Goal: Task Accomplishment & Management: Use online tool/utility

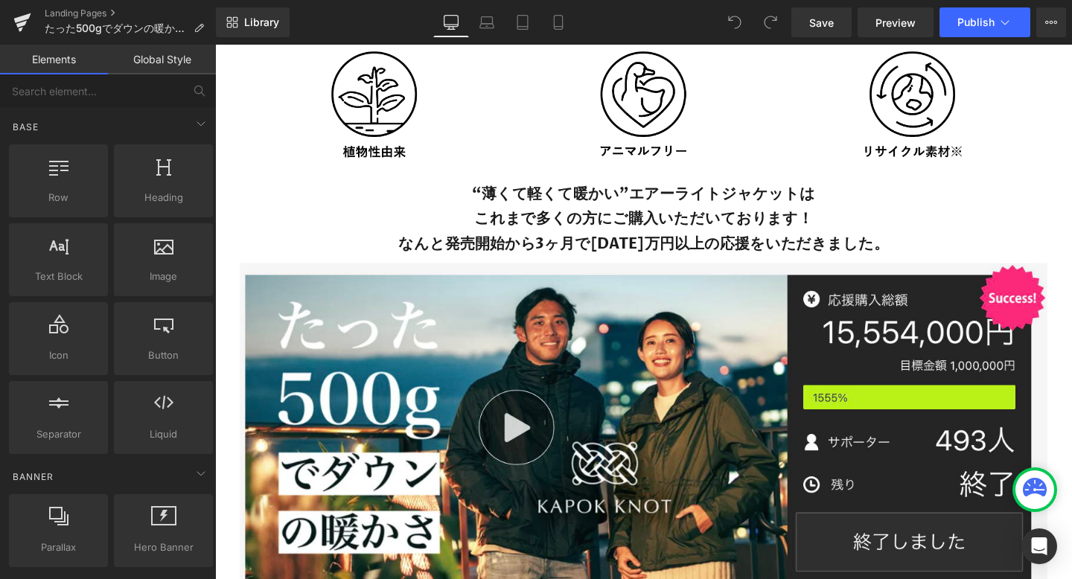
scroll to position [4478, 0]
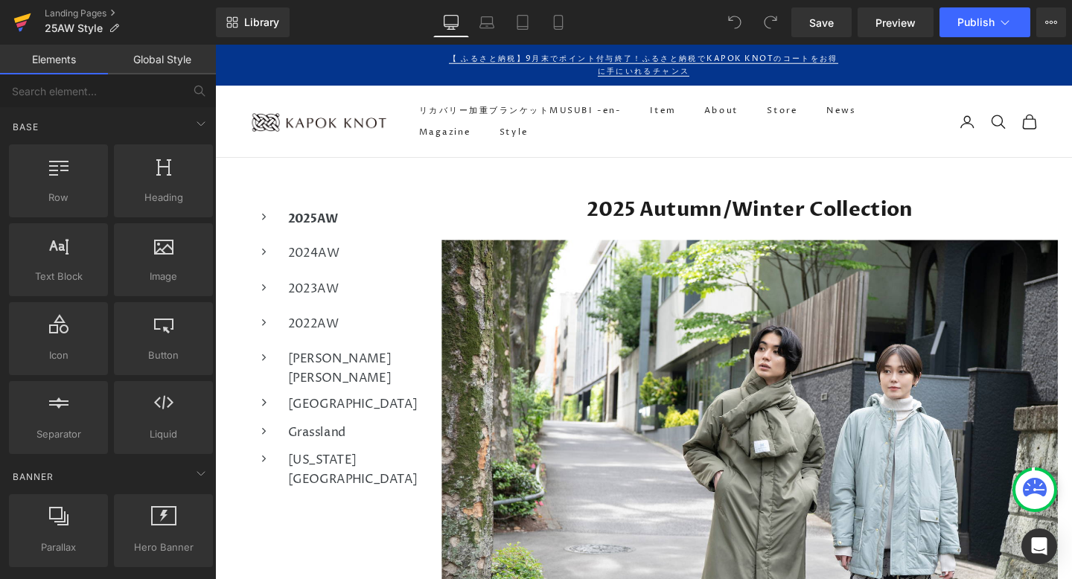
click at [25, 22] on icon at bounding box center [21, 24] width 10 height 7
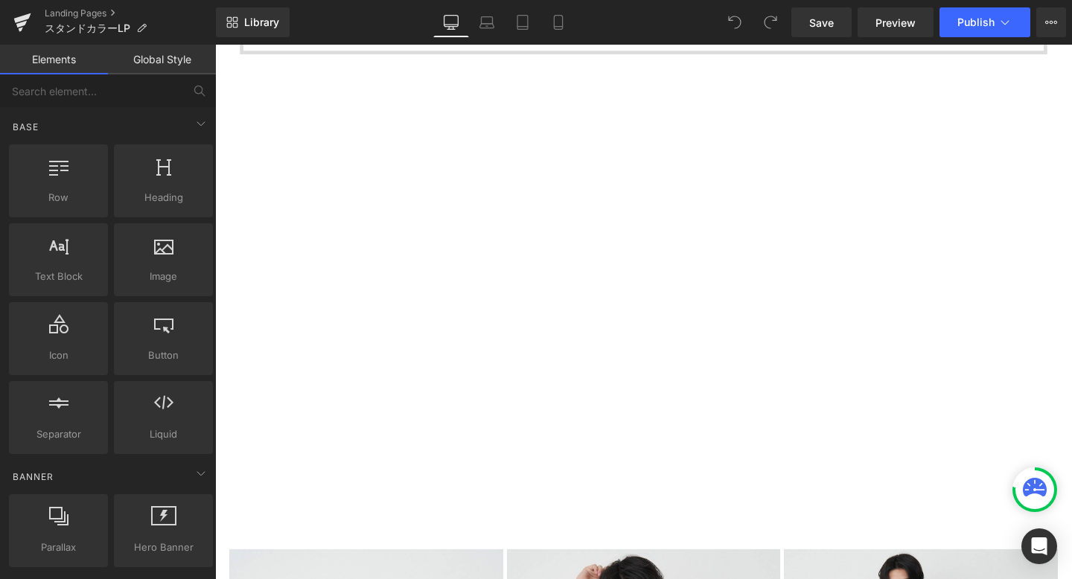
scroll to position [1654, 0]
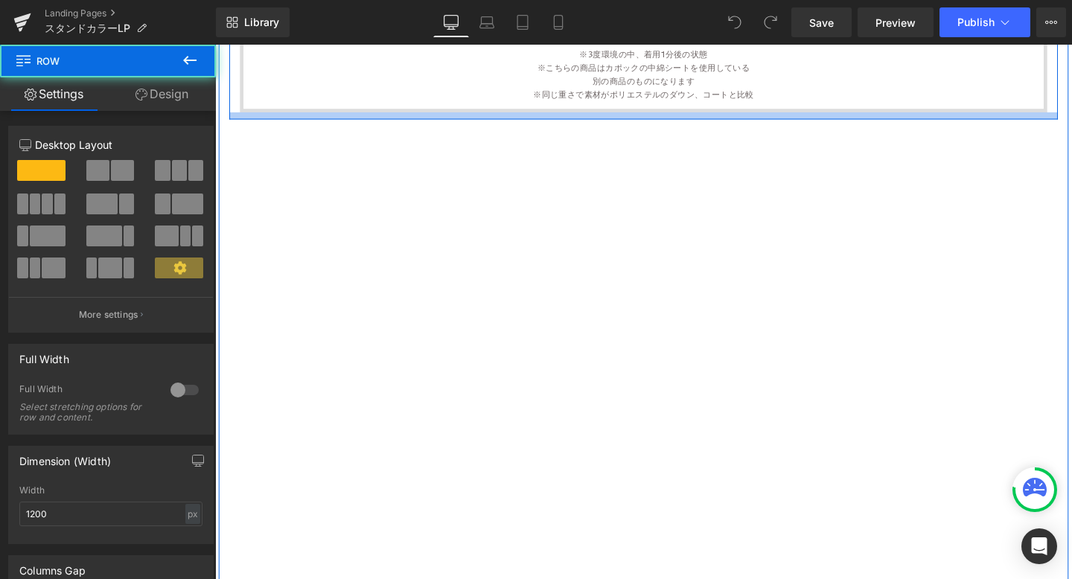
click at [1071, 123] on div at bounding box center [665, 119] width 871 height 7
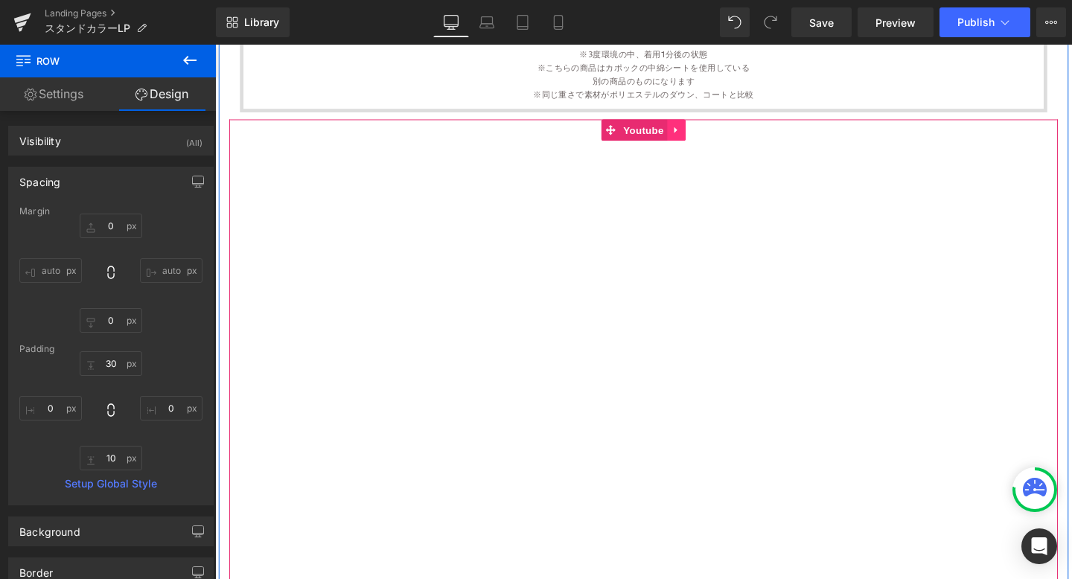
click at [698, 134] on icon at bounding box center [699, 135] width 3 height 7
click at [703, 135] on link at bounding box center [710, 135] width 19 height 22
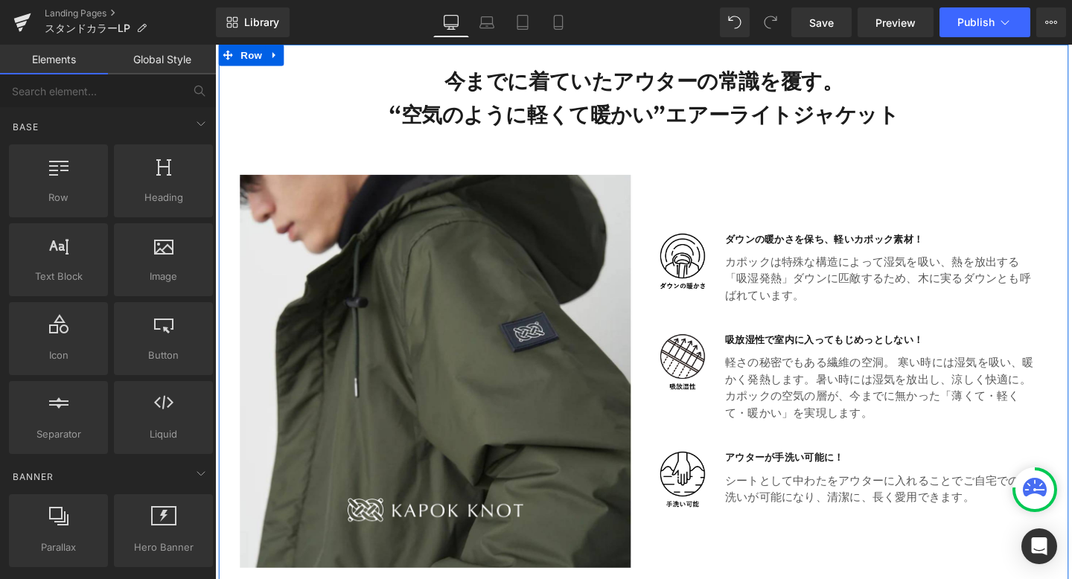
scroll to position [670, 0]
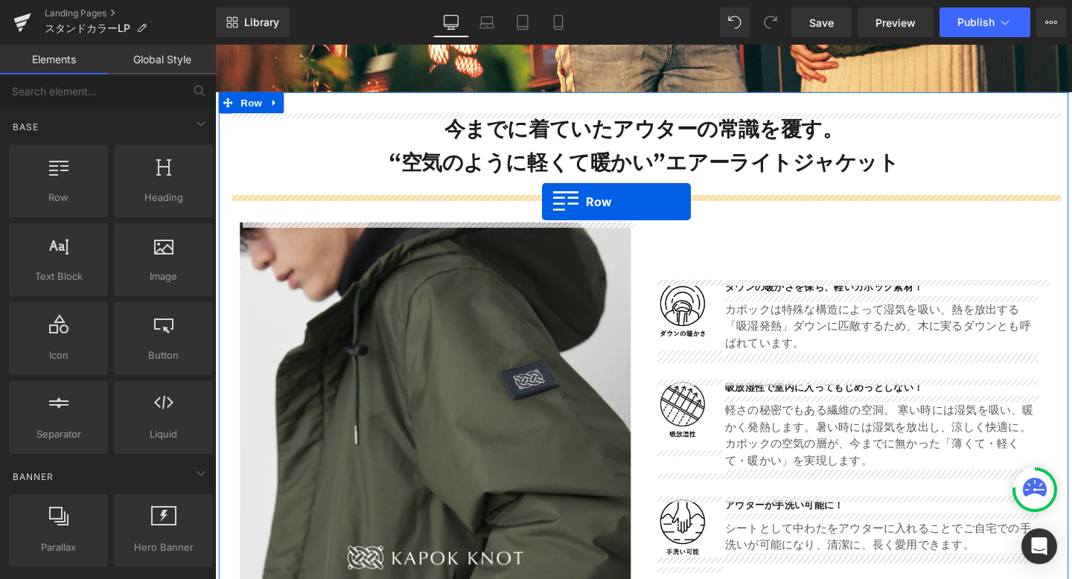
drag, startPoint x: 296, startPoint y: 234, endPoint x: 559, endPoint y: 210, distance: 264.6
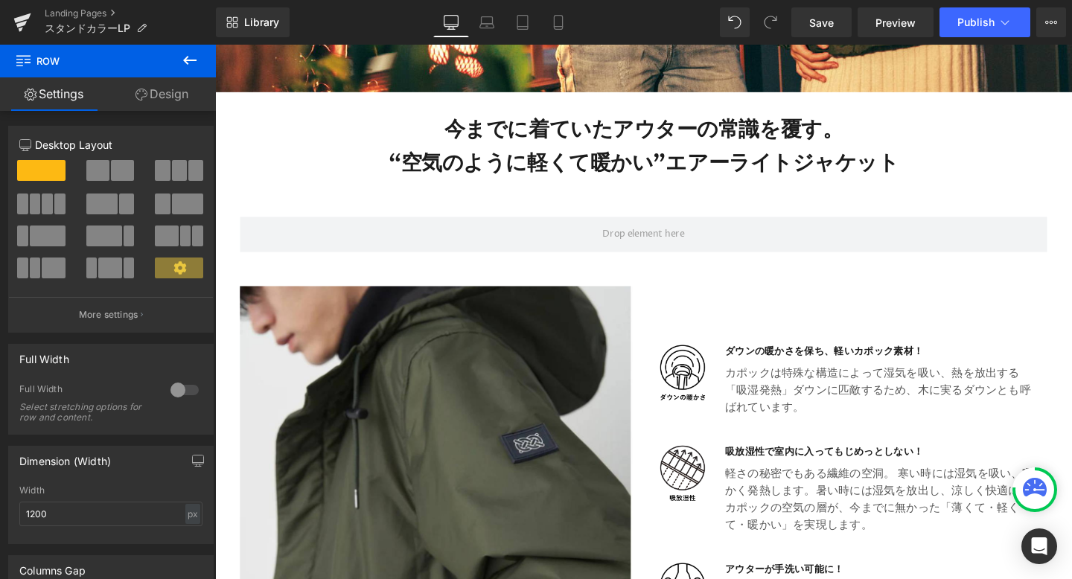
click at [194, 55] on icon at bounding box center [190, 60] width 18 height 18
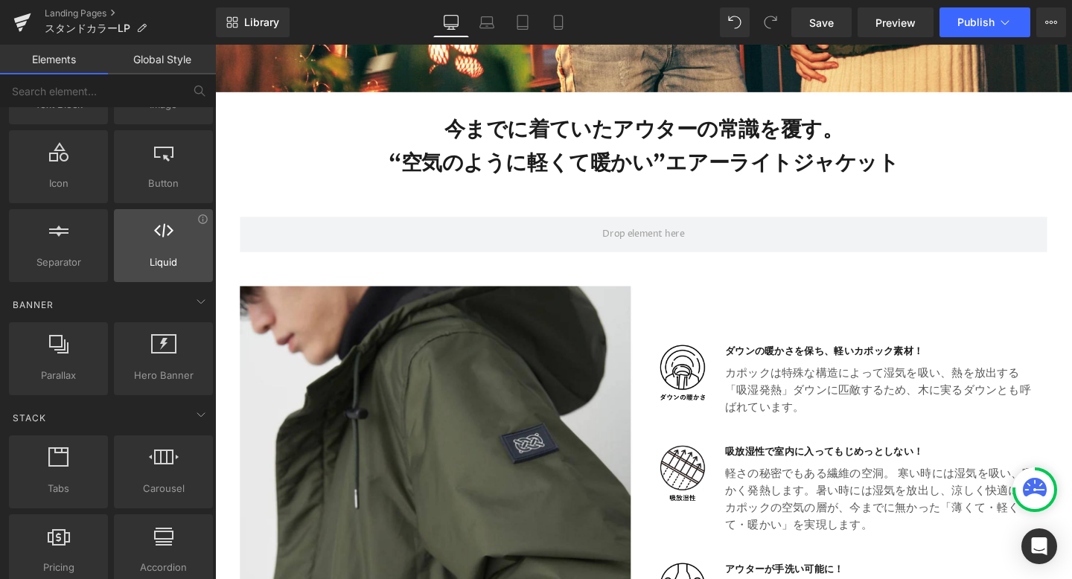
scroll to position [187, 0]
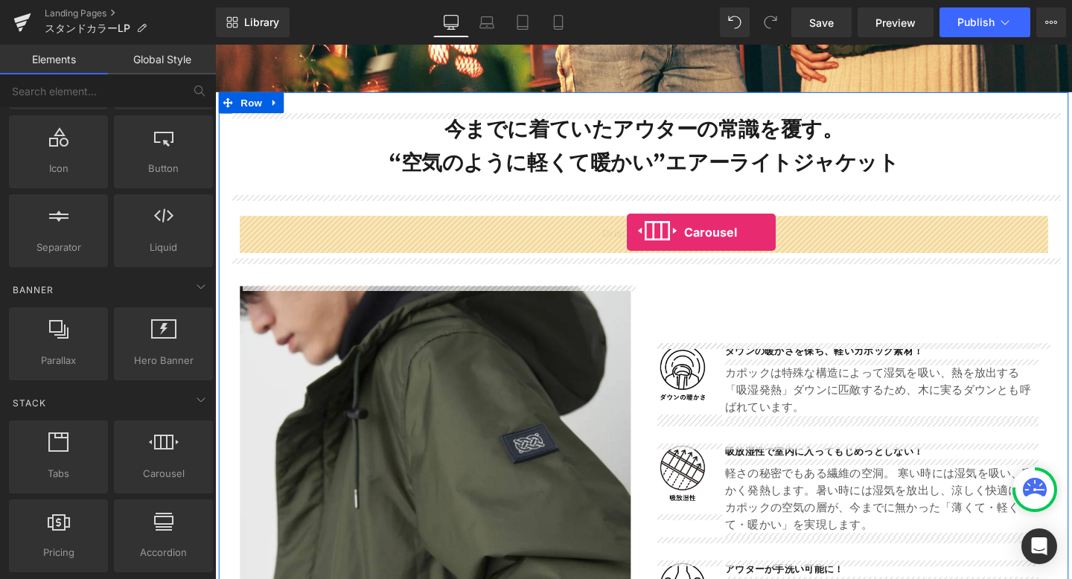
drag, startPoint x: 372, startPoint y: 499, endPoint x: 648, endPoint y: 242, distance: 377.2
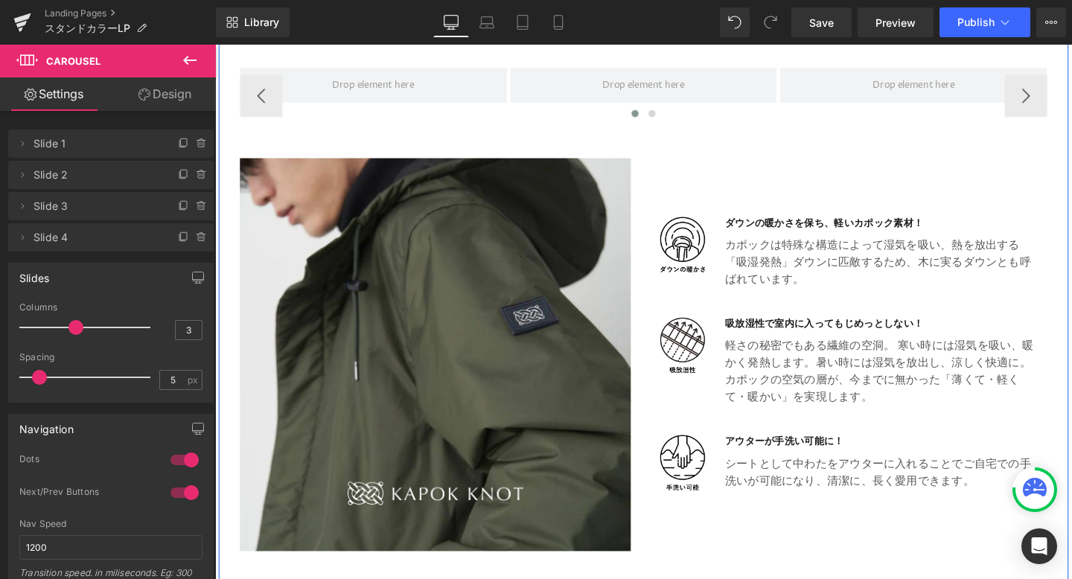
scroll to position [861, 0]
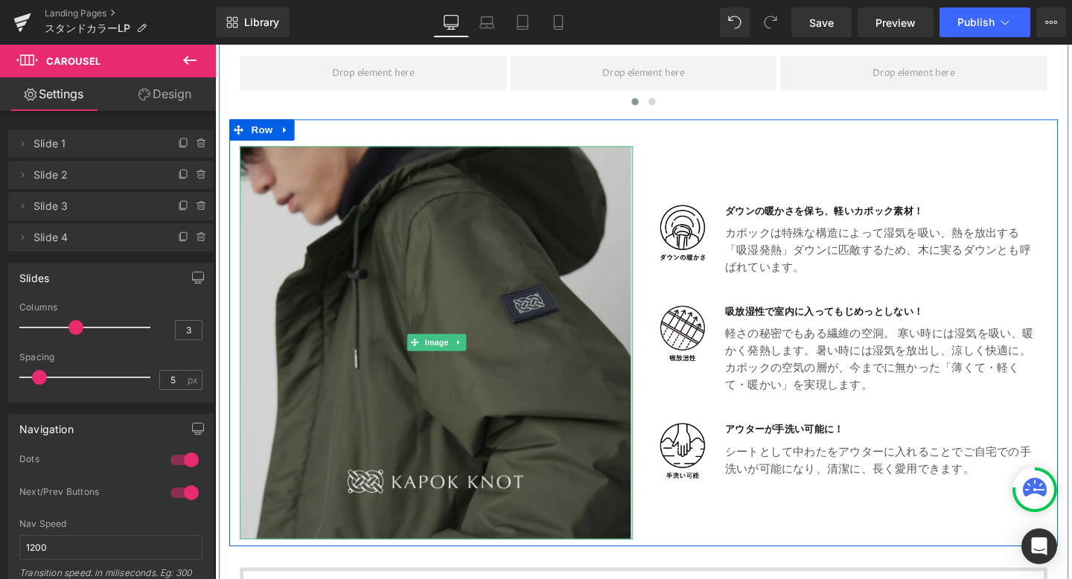
click at [595, 217] on img at bounding box center [447, 358] width 413 height 413
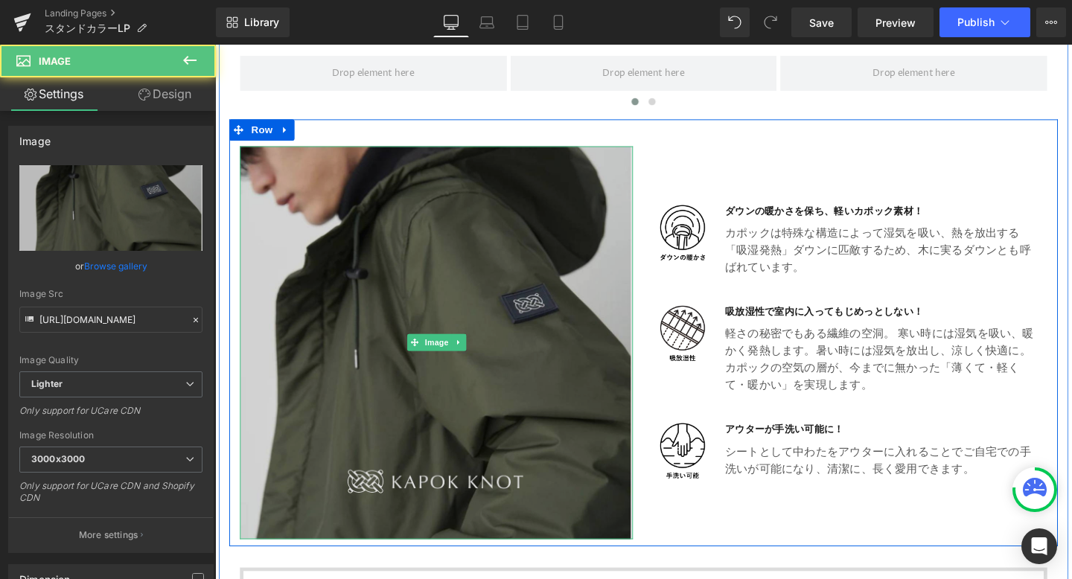
click at [581, 190] on img at bounding box center [447, 358] width 413 height 413
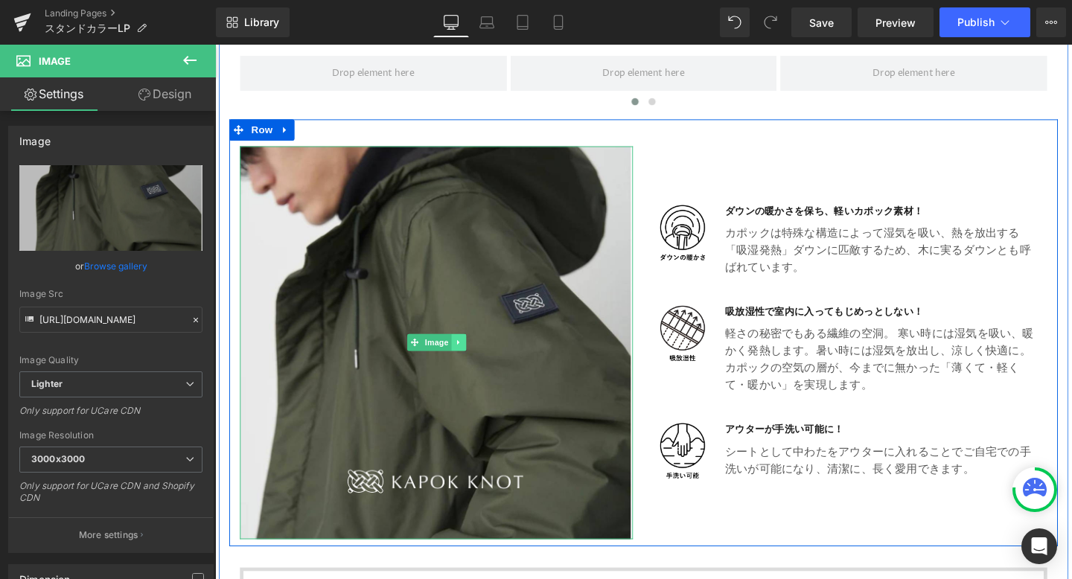
click at [472, 356] on icon at bounding box center [471, 358] width 8 height 9
click at [478, 356] on icon at bounding box center [478, 358] width 8 height 8
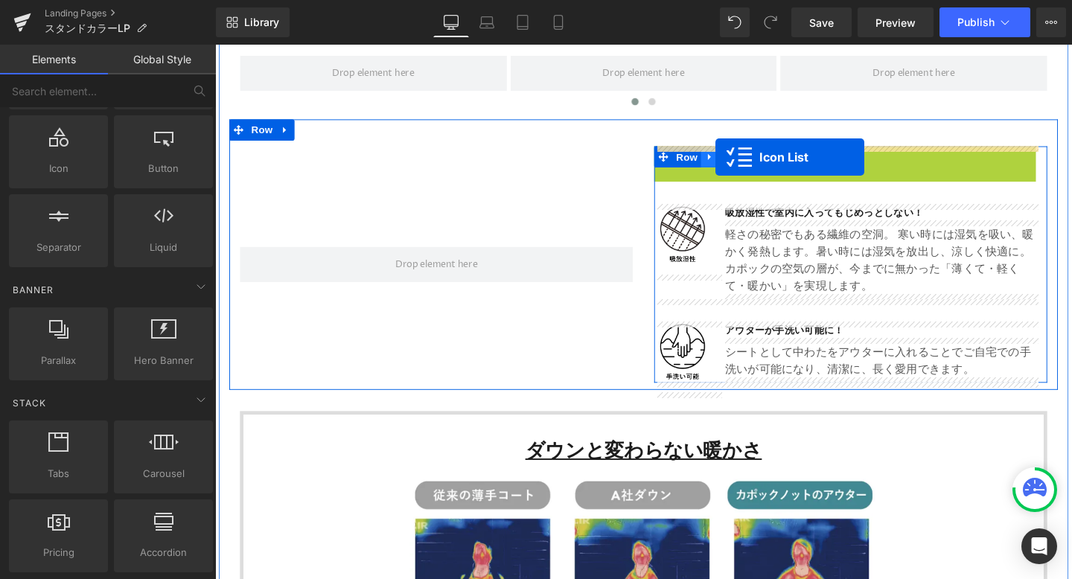
drag, startPoint x: 884, startPoint y: 162, endPoint x: 741, endPoint y: 163, distance: 143.0
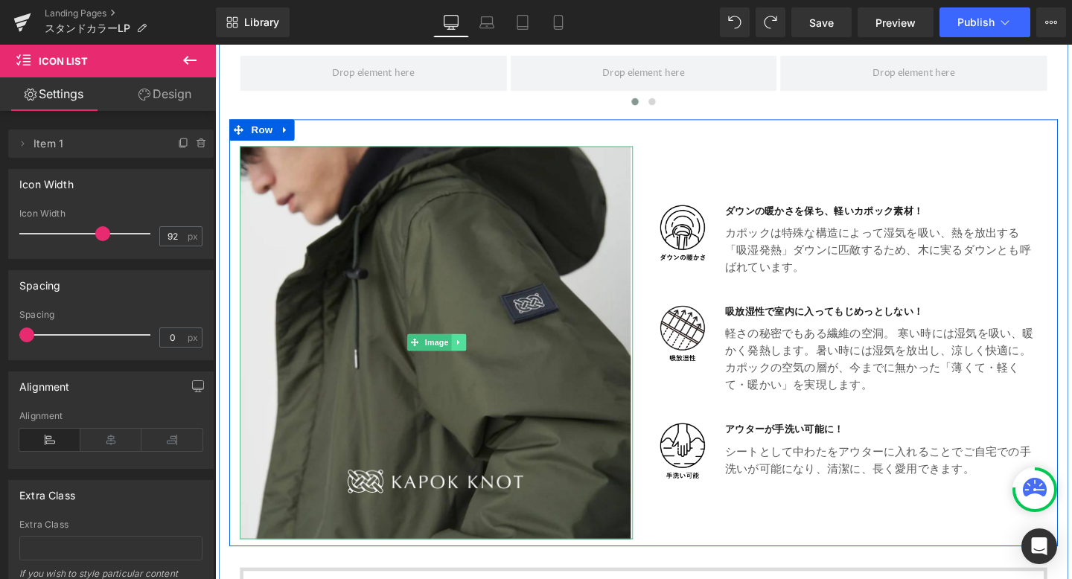
click at [469, 359] on icon at bounding box center [470, 358] width 2 height 5
click at [478, 359] on icon at bounding box center [478, 358] width 8 height 9
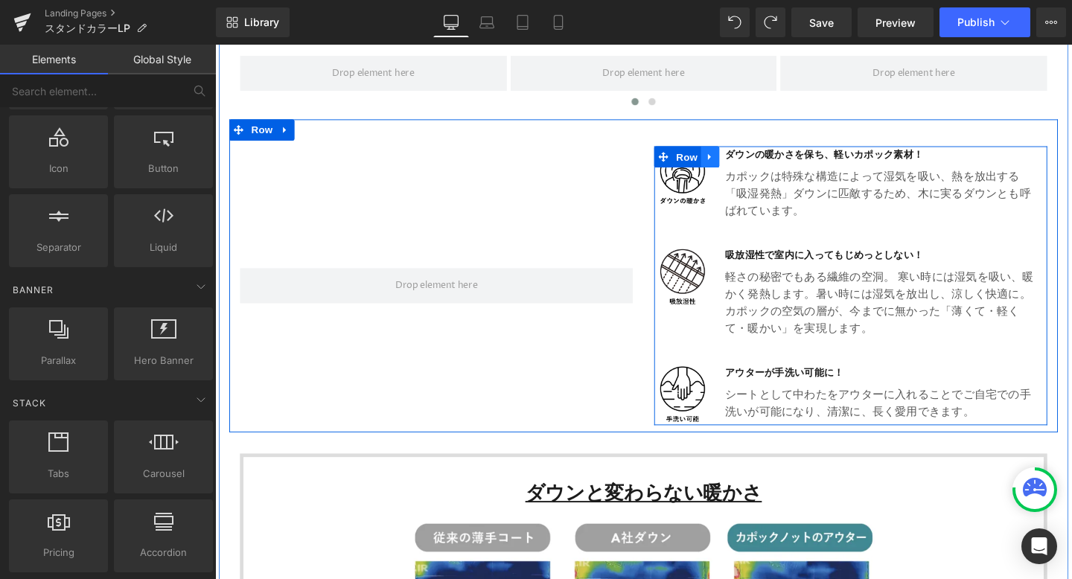
click at [735, 164] on icon at bounding box center [734, 163] width 3 height 7
click at [756, 164] on icon at bounding box center [755, 163] width 10 height 10
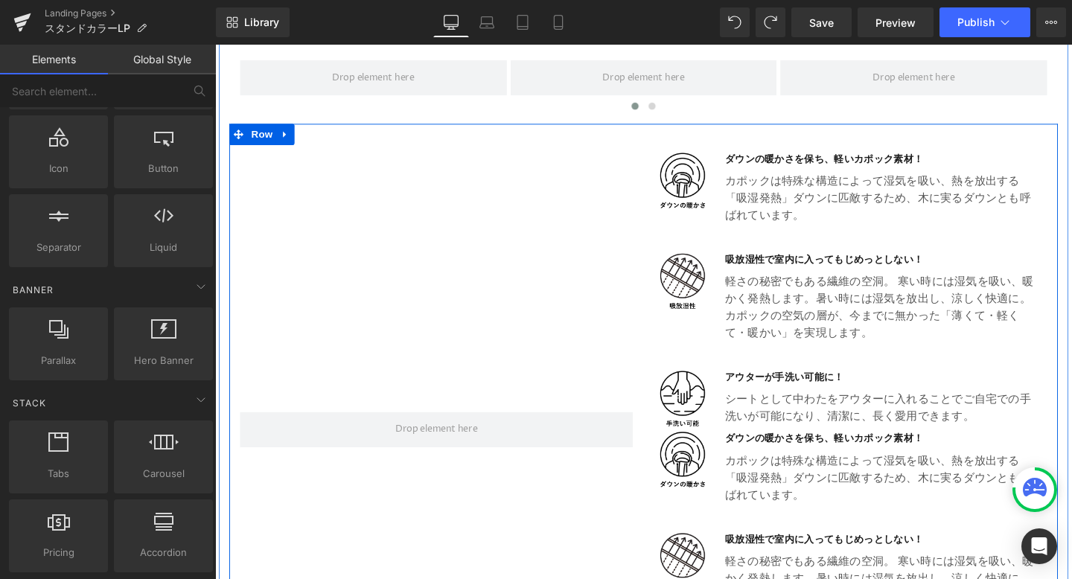
scroll to position [852, 0]
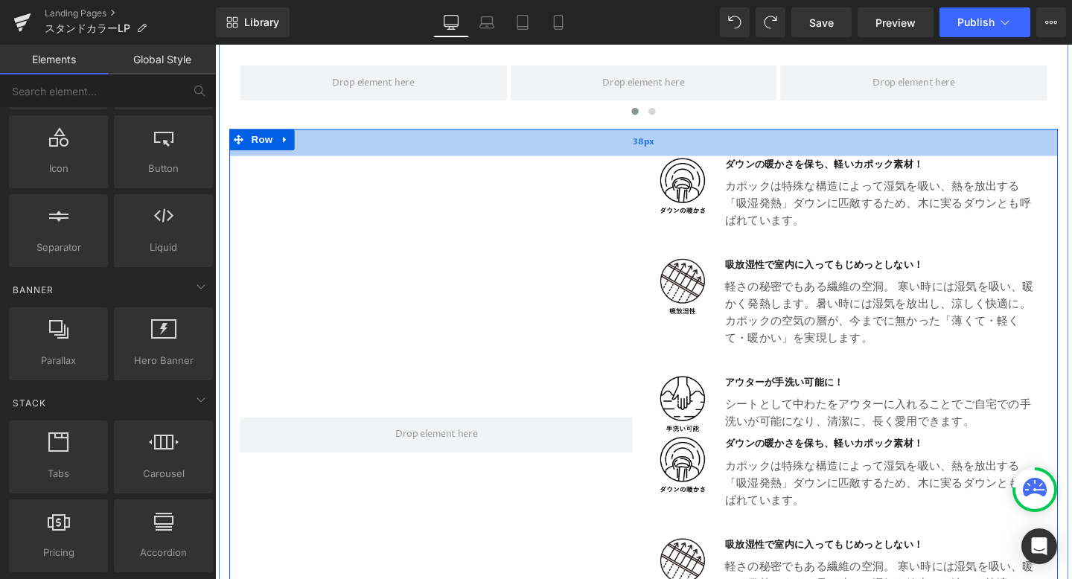
click at [736, 148] on div "38px" at bounding box center [665, 147] width 871 height 28
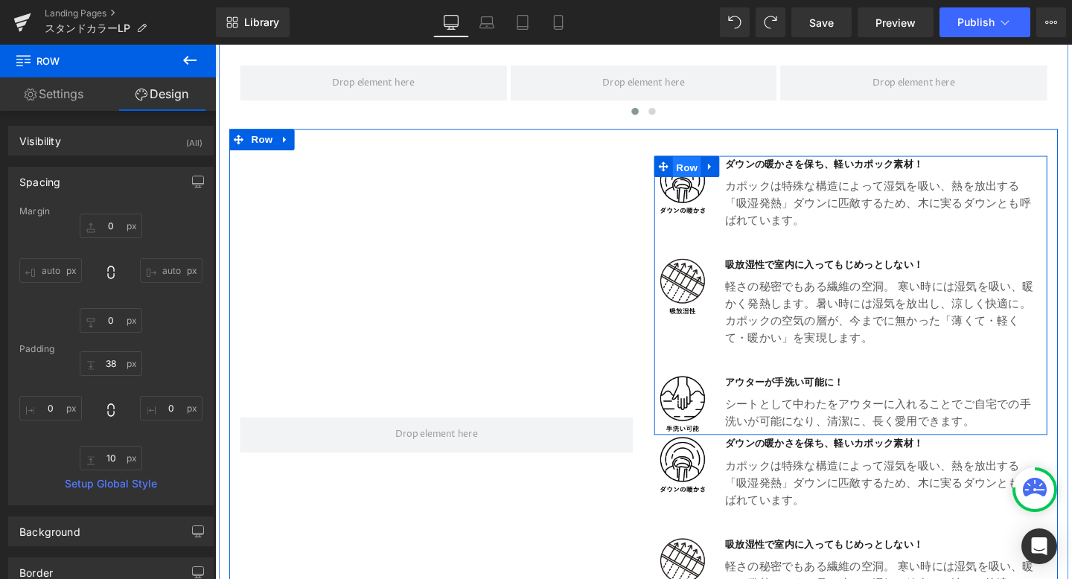
click at [707, 170] on span "Row" at bounding box center [711, 173] width 30 height 22
